Goal: Information Seeking & Learning: Learn about a topic

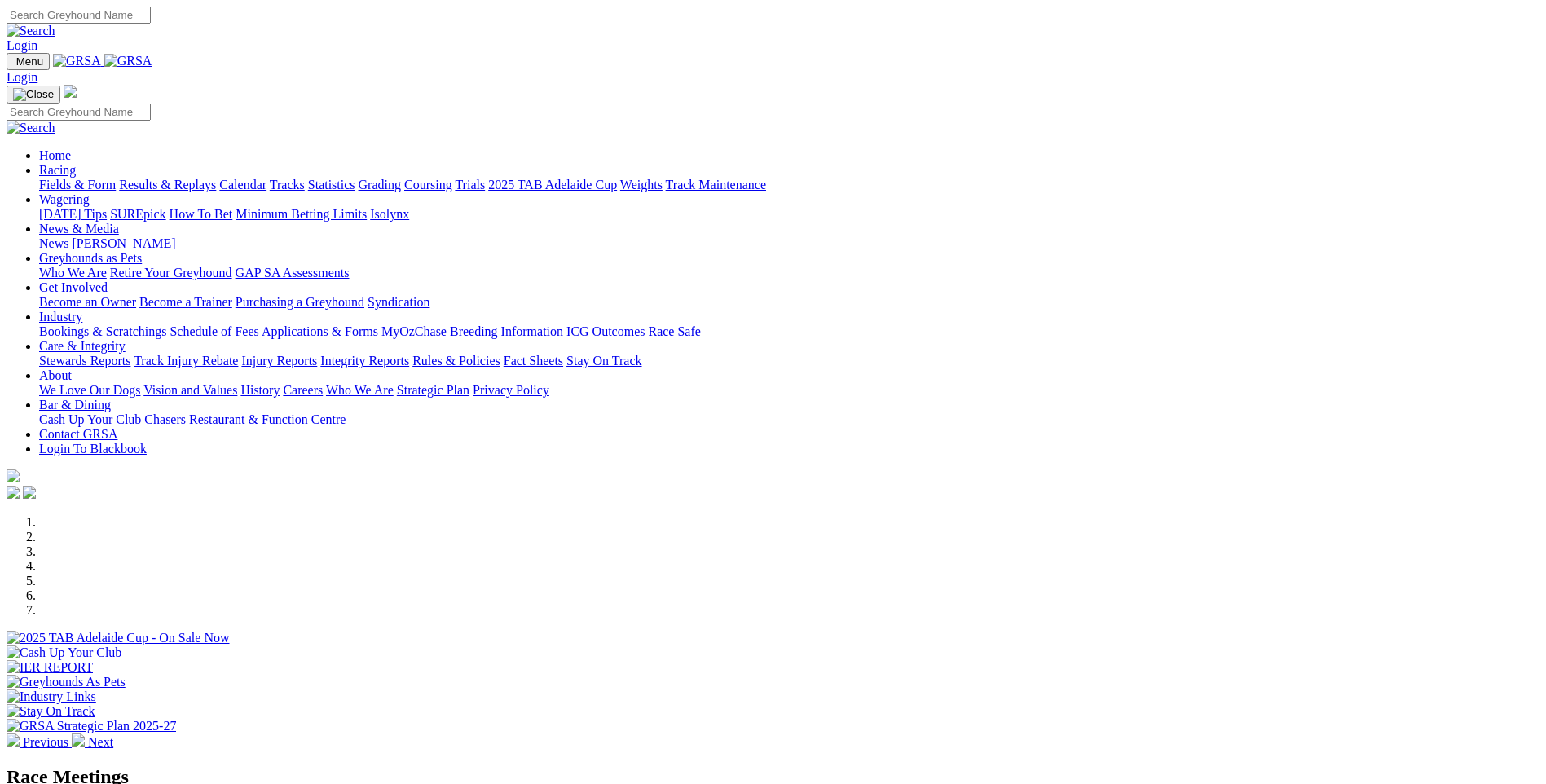
scroll to position [489, 0]
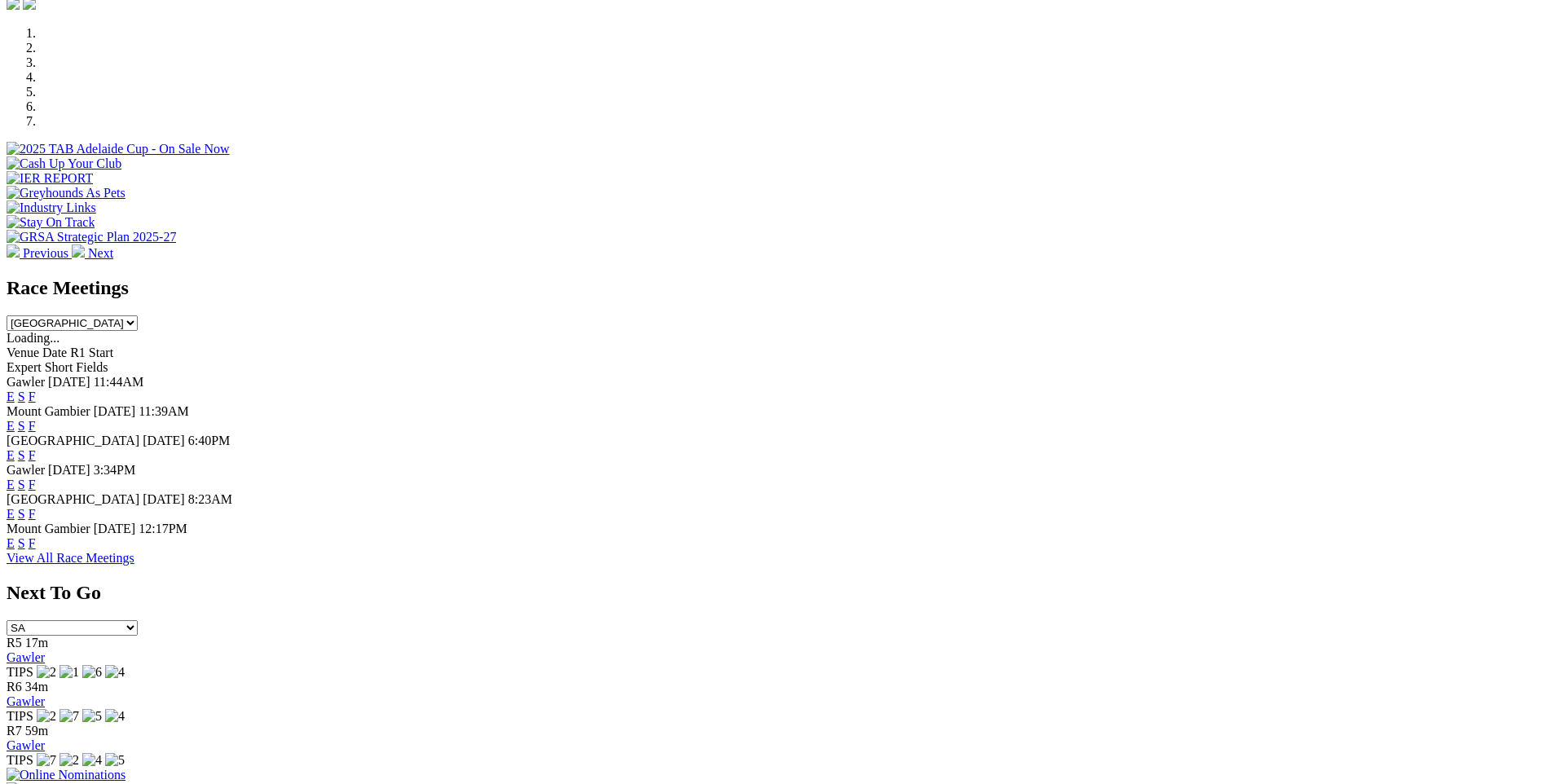
click at [36, 448] on link "F" at bounding box center [32, 454] width 7 height 14
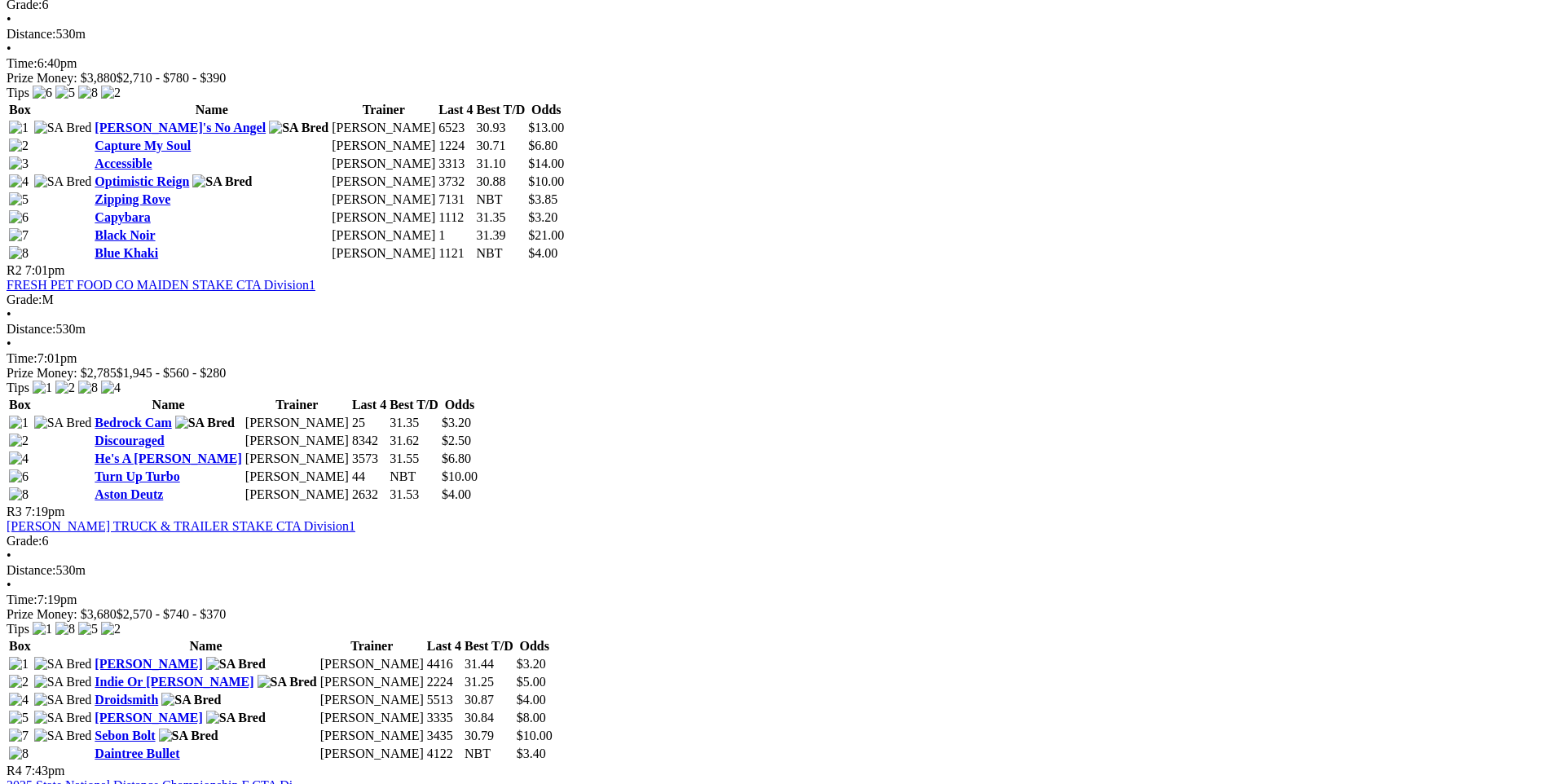
scroll to position [978, 0]
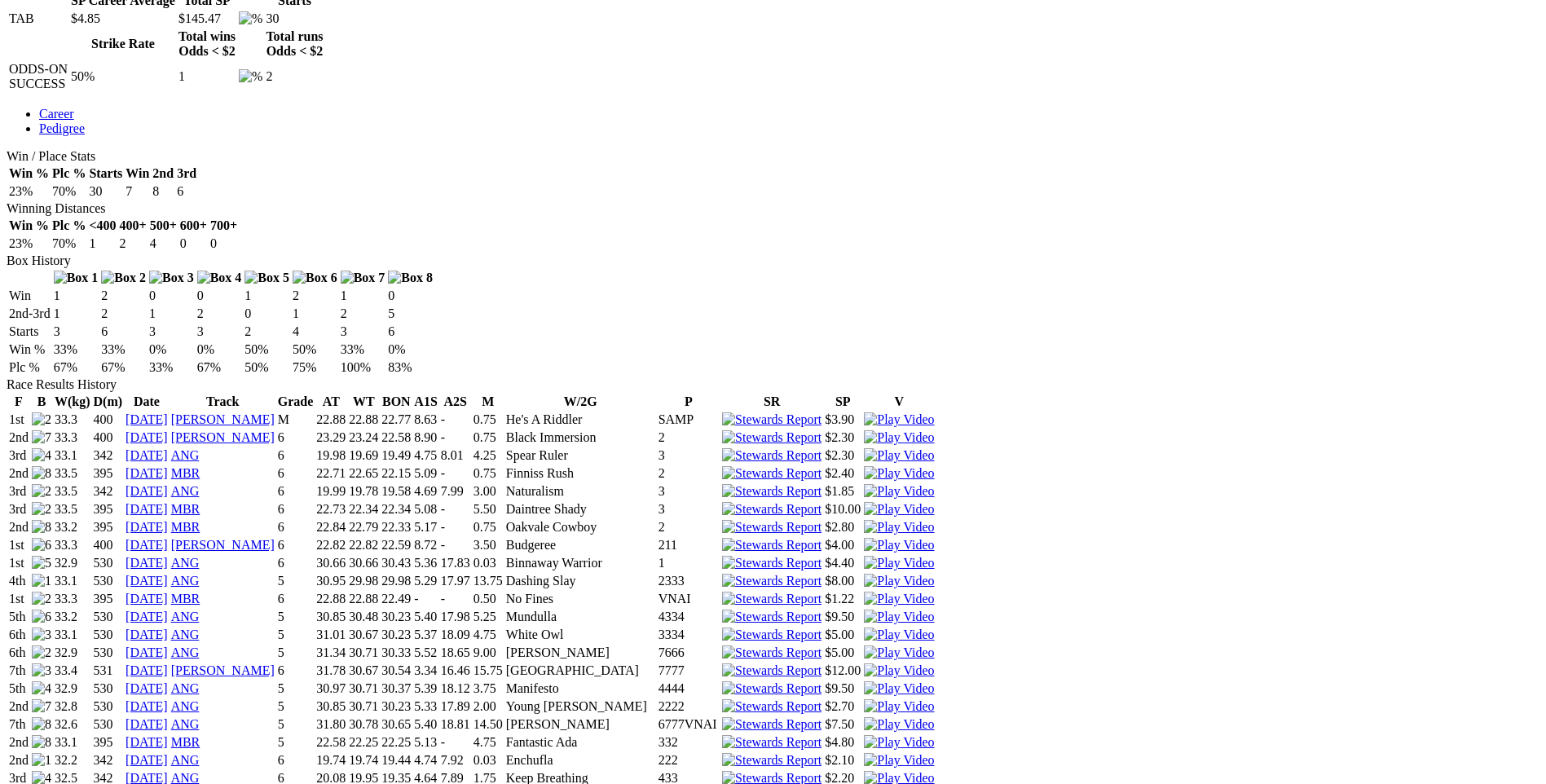
scroll to position [978, 0]
